Goal: Task Accomplishment & Management: Complete application form

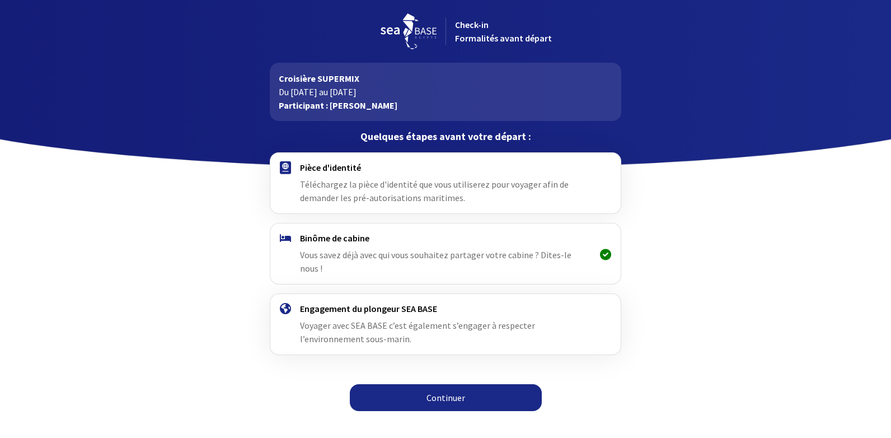
click at [445, 384] on link "Continuer" at bounding box center [446, 397] width 192 height 27
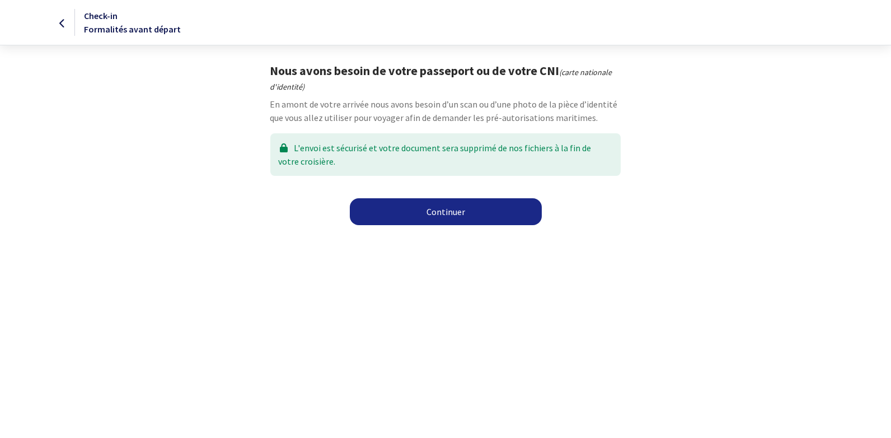
click at [447, 212] on link "Continuer" at bounding box center [446, 211] width 192 height 27
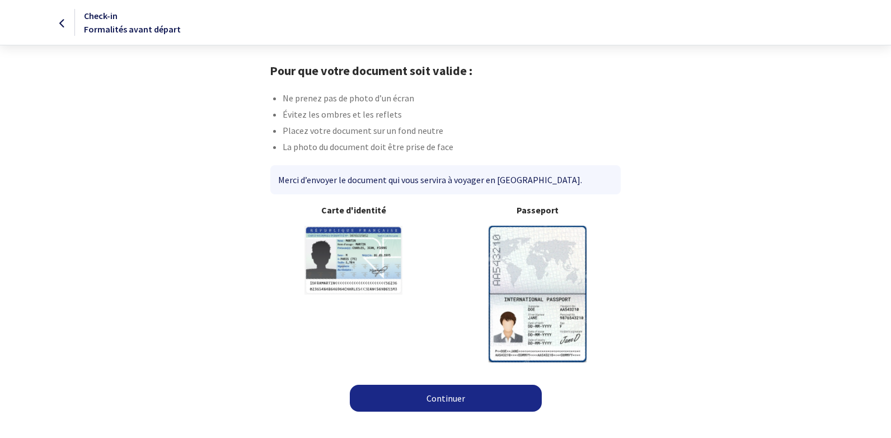
click at [449, 400] on link "Continuer" at bounding box center [446, 397] width 192 height 27
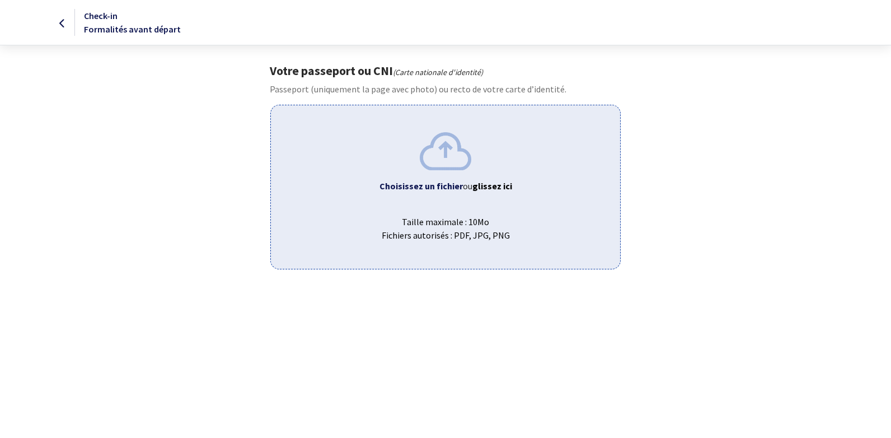
click at [435, 192] on span "Choisissez un fichier ou glissez ici" at bounding box center [445, 185] width 331 height 13
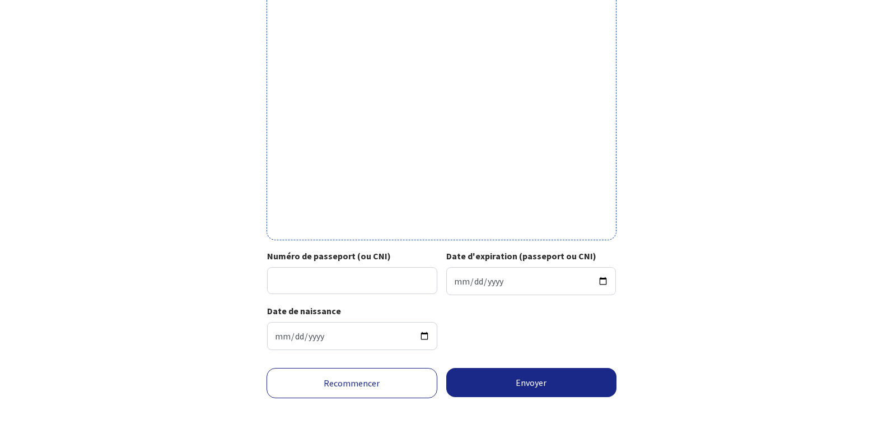
scroll to position [317, 0]
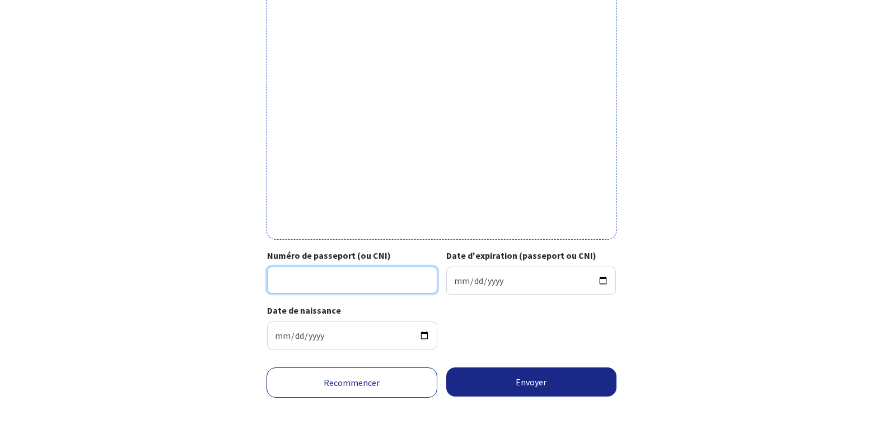
click at [402, 280] on input "Numéro de passeport (ou CNI)" at bounding box center [352, 279] width 170 height 27
click at [355, 284] on input "Numéro de passeport (ou CNI)" at bounding box center [352, 279] width 170 height 27
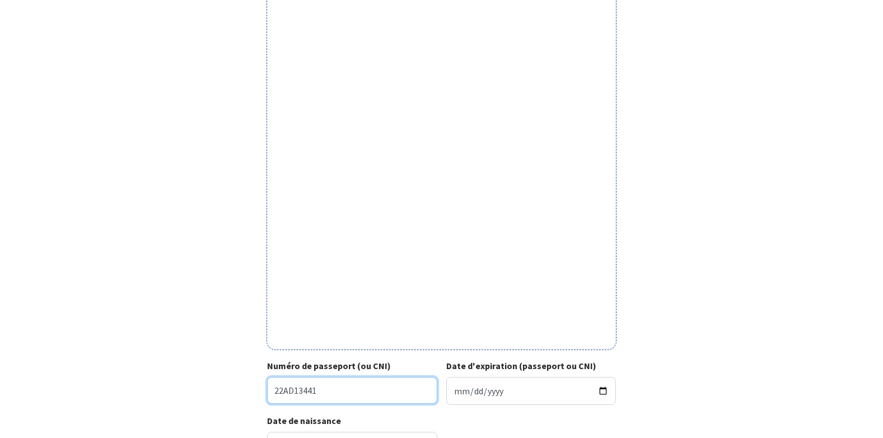
scroll to position [261, 0]
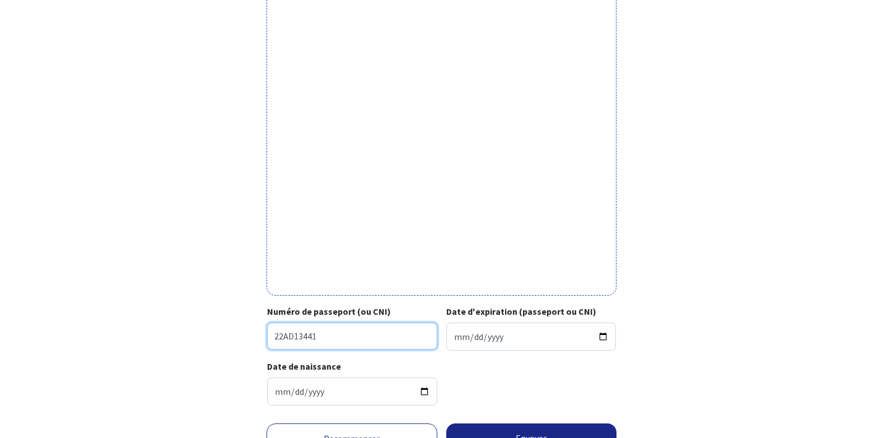
type input "22AD13441"
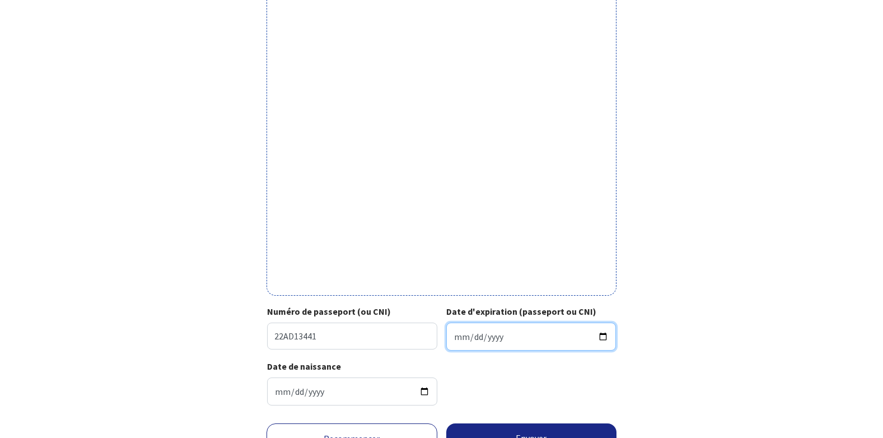
click at [510, 326] on input "Date d'expiration (passeport ou CNI)" at bounding box center [531, 336] width 170 height 28
type input "2032-01-25"
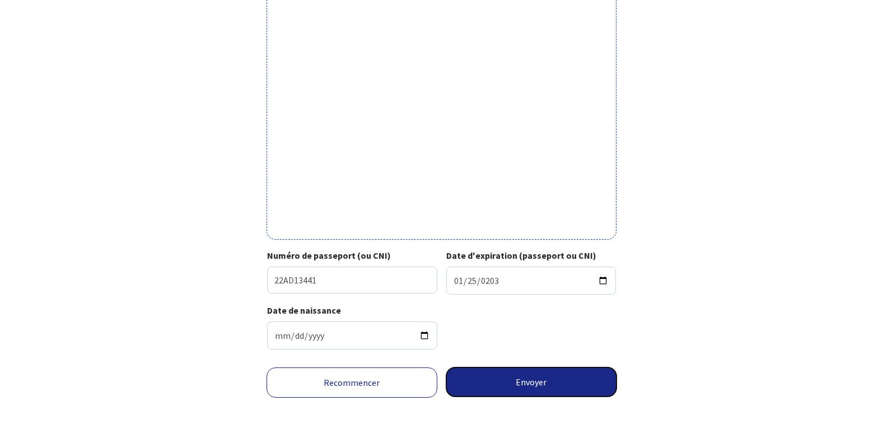
click at [537, 376] on button "Envoyer" at bounding box center [531, 381] width 171 height 29
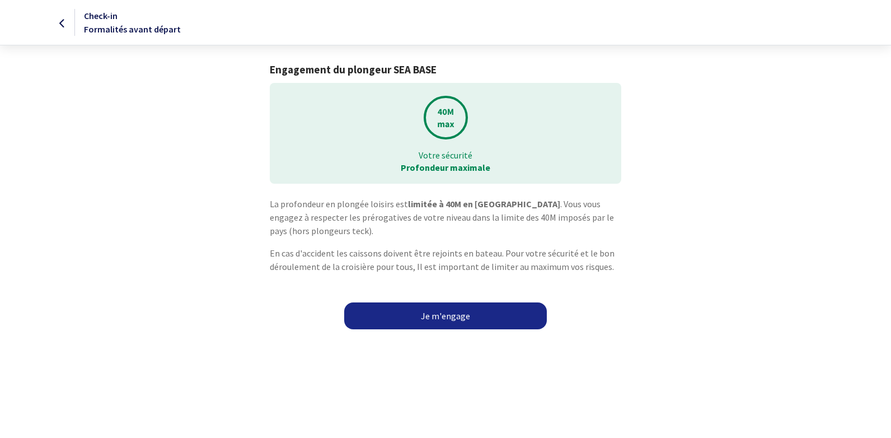
click at [443, 318] on link "Je m'engage" at bounding box center [445, 315] width 203 height 27
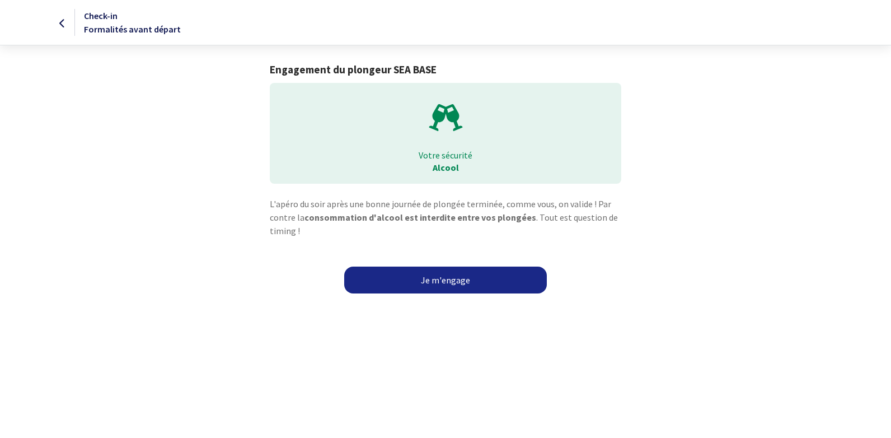
click at [436, 284] on link "Je m'engage" at bounding box center [445, 279] width 203 height 27
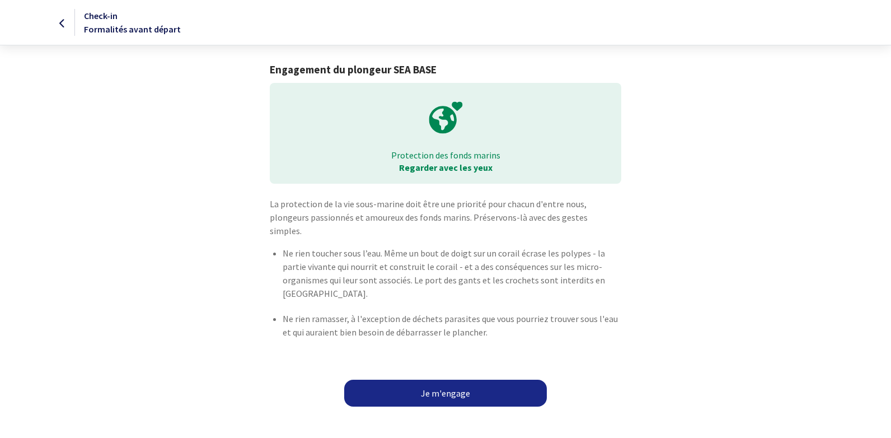
click at [459, 384] on link "Je m'engage" at bounding box center [445, 392] width 203 height 27
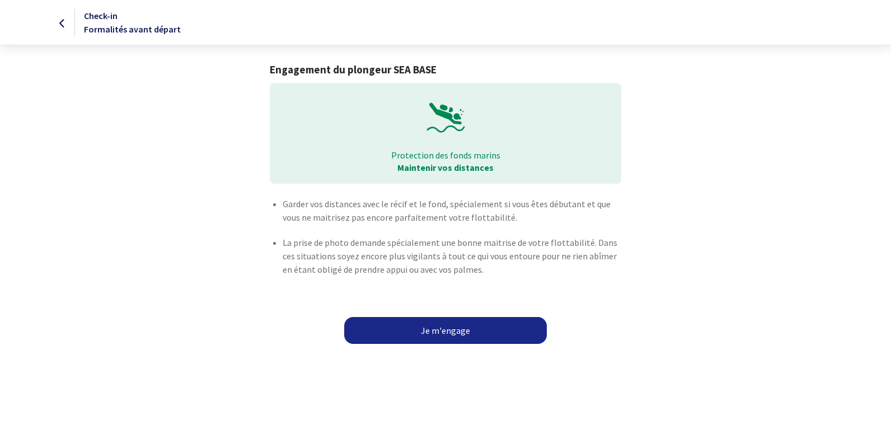
click at [441, 324] on link "Je m'engage" at bounding box center [445, 330] width 203 height 27
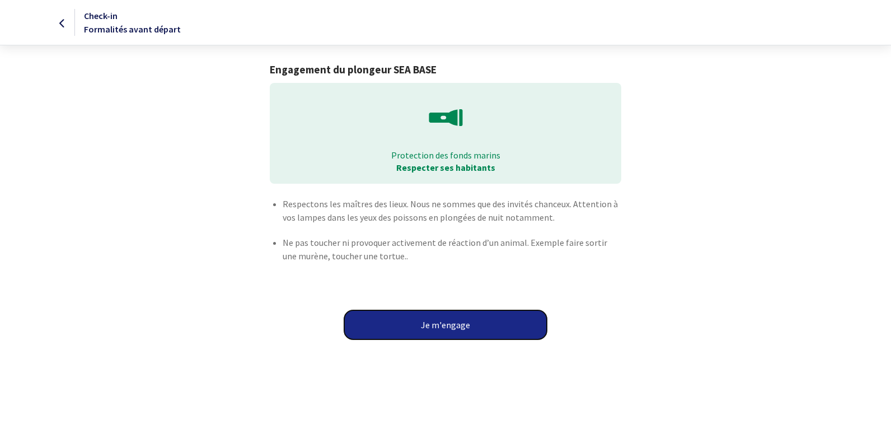
click at [441, 326] on button "Je m'engage" at bounding box center [445, 324] width 203 height 29
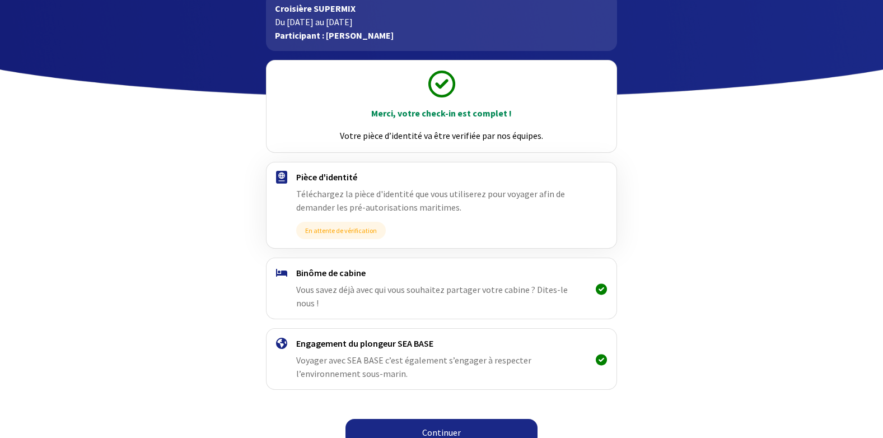
scroll to position [71, 0]
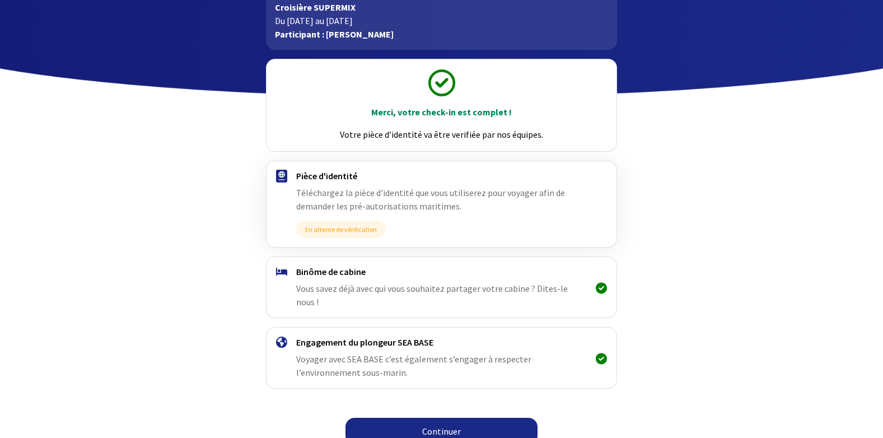
click at [436, 418] on link "Continuer" at bounding box center [441, 431] width 192 height 27
